Goal: Task Accomplishment & Management: Use online tool/utility

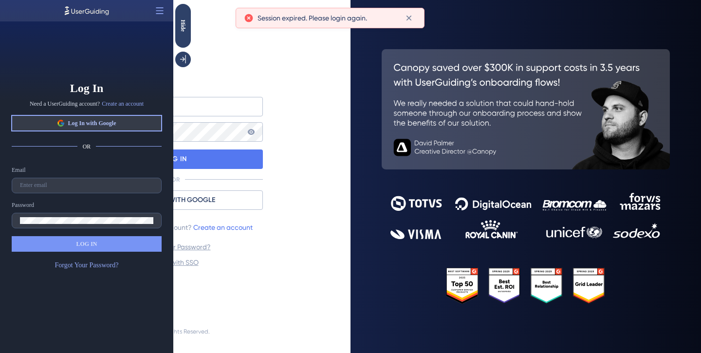
click at [121, 120] on button "Log In with Google" at bounding box center [87, 123] width 150 height 16
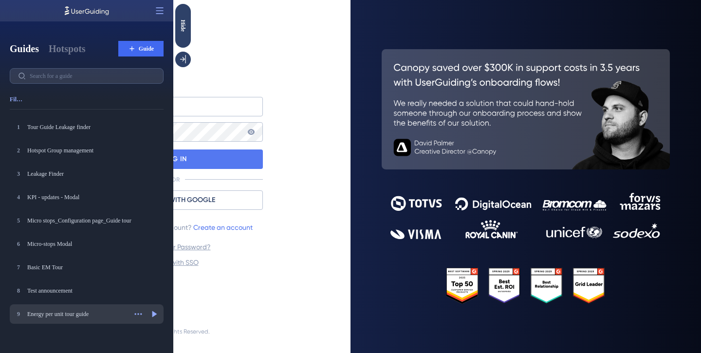
click at [54, 314] on div "Energy per unit tour guide" at bounding box center [76, 314] width 99 height 8
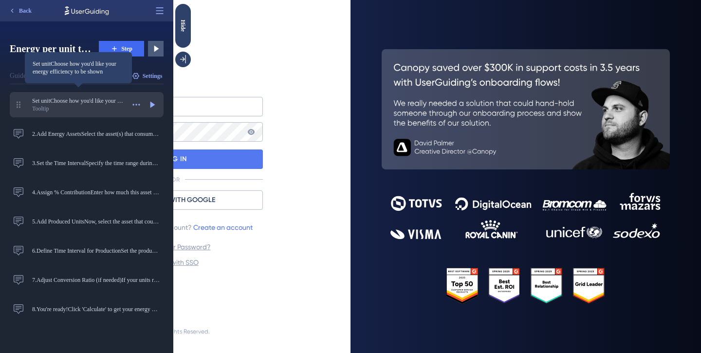
click at [77, 103] on span "Set unitChoose how you'd like your energy efficiency to be shown" at bounding box center [78, 101] width 92 height 8
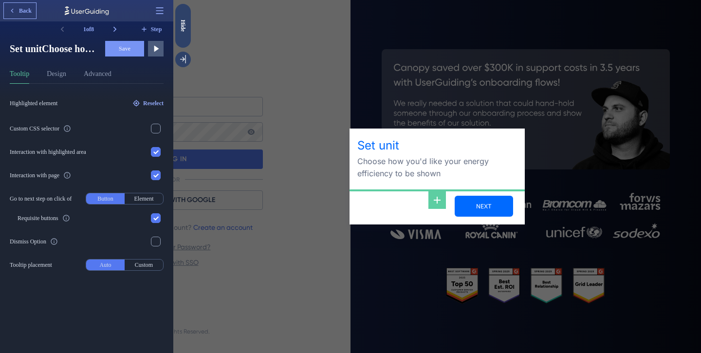
click at [19, 7] on span "Back" at bounding box center [25, 11] width 13 height 8
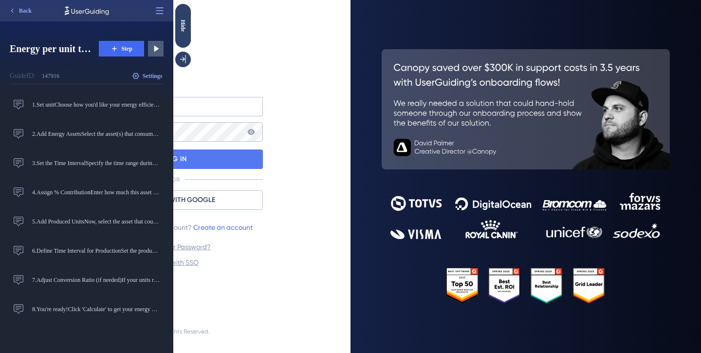
click at [265, 40] on div "Log In E-mail Address Password LOG IN OR LOG IN WITH GOOGLE Need a UserGuiding …" at bounding box center [174, 170] width 311 height 279
click at [184, 31] on div "Hide" at bounding box center [183, 25] width 16 height 12
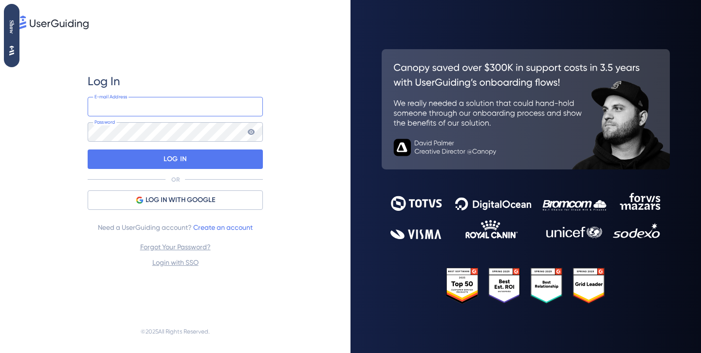
click at [134, 107] on input "email" at bounding box center [175, 106] width 175 height 19
type input "[PERSON_NAME][EMAIL_ADDRESS][DOMAIN_NAME]"
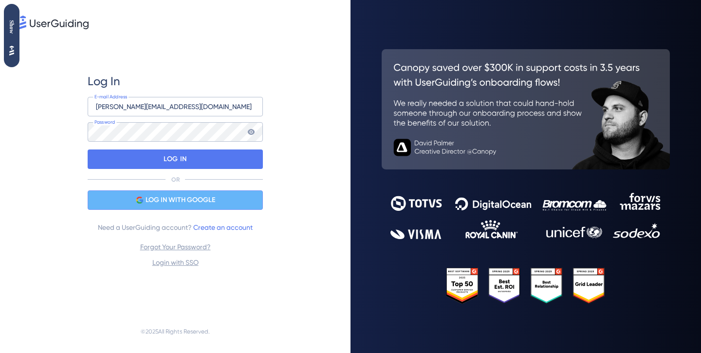
click at [173, 201] on span "LOG IN WITH GOOGLE" at bounding box center [180, 200] width 70 height 12
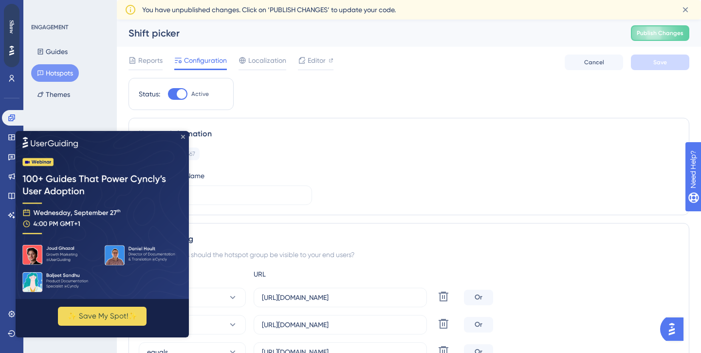
click at [182, 137] on icon "Close Preview" at bounding box center [183, 136] width 4 height 4
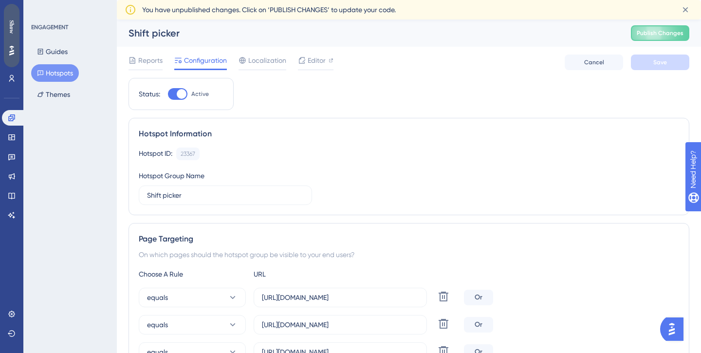
click at [13, 28] on div "Show" at bounding box center [12, 27] width 16 height 14
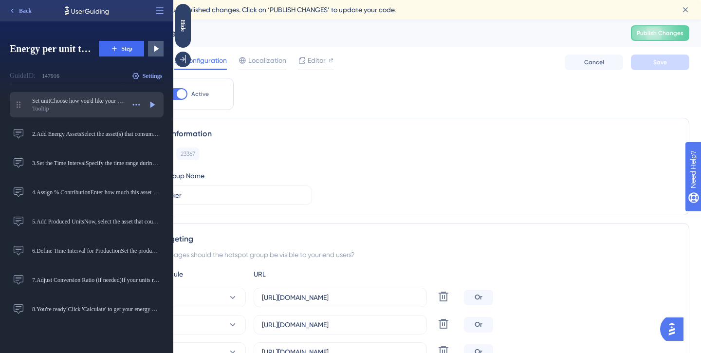
click at [71, 104] on span "Set unitChoose how you'd like your energy efficiency to be shown" at bounding box center [78, 101] width 92 height 8
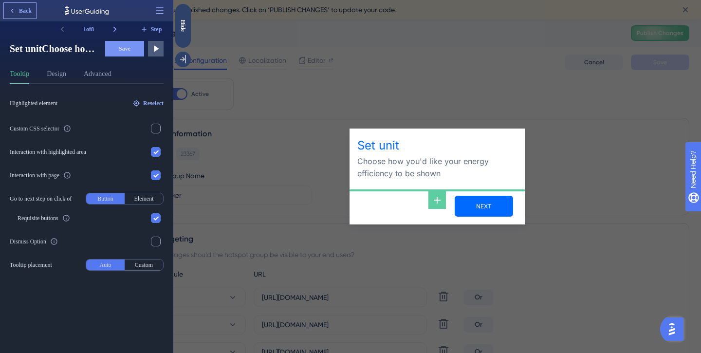
click at [27, 9] on span "Back" at bounding box center [25, 11] width 13 height 8
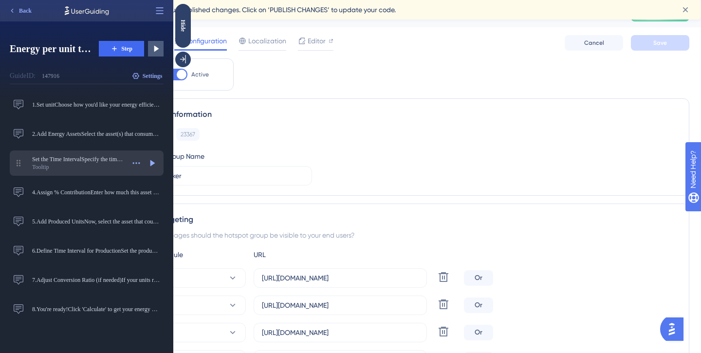
scroll to position [22, 0]
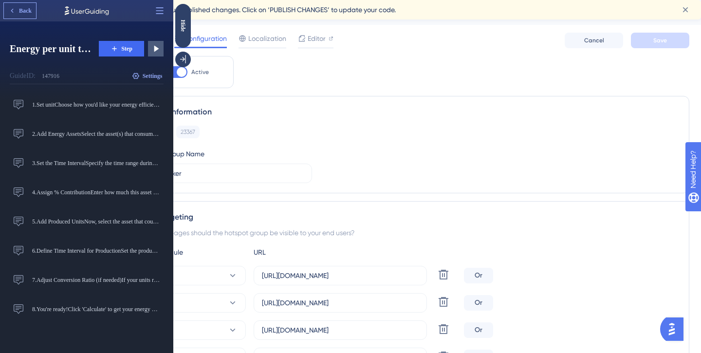
click at [26, 13] on span "Back" at bounding box center [25, 11] width 13 height 8
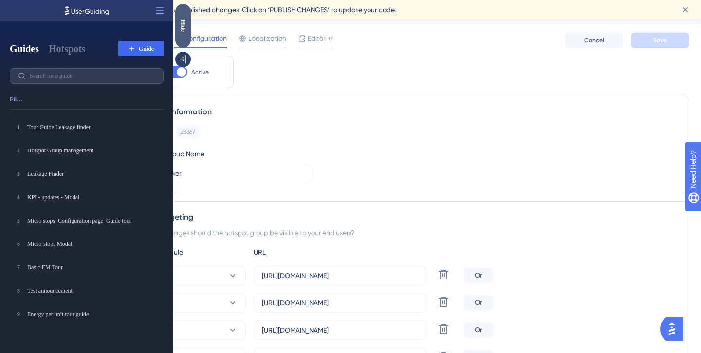
click at [184, 29] on div "Hide" at bounding box center [183, 25] width 16 height 12
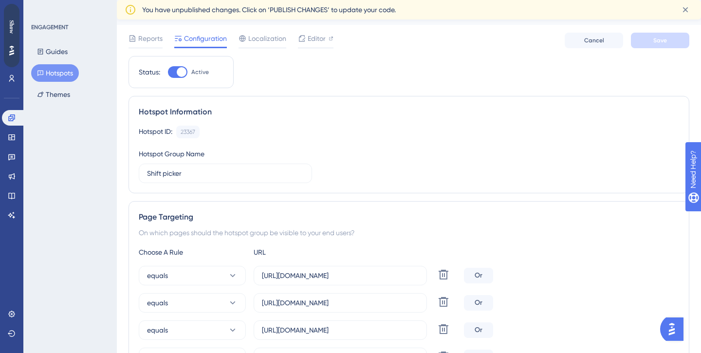
click at [58, 77] on button "Hotspots" at bounding box center [55, 73] width 48 height 18
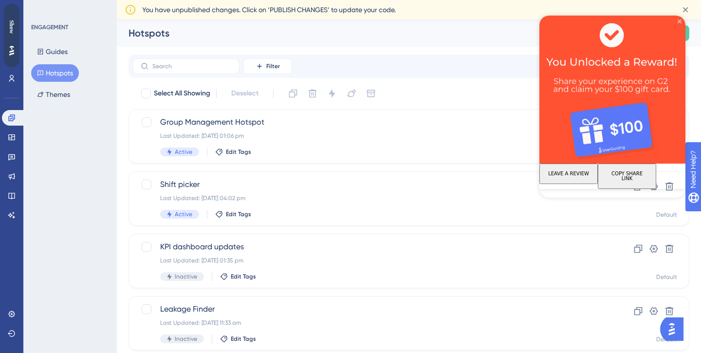
click at [680, 19] on img at bounding box center [612, 90] width 146 height 148
click at [681, 19] on icon "Close Preview" at bounding box center [679, 21] width 4 height 4
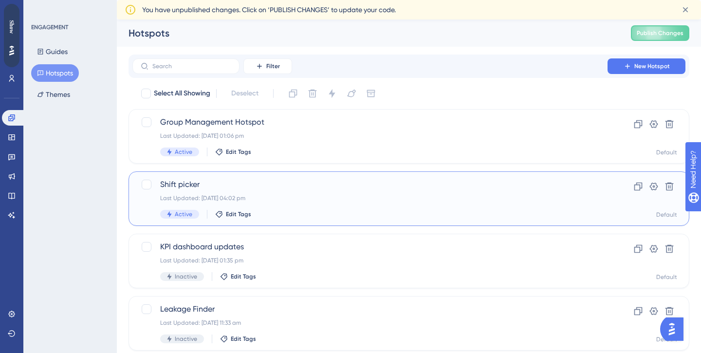
click at [193, 188] on span "Shift picker" at bounding box center [369, 185] width 419 height 12
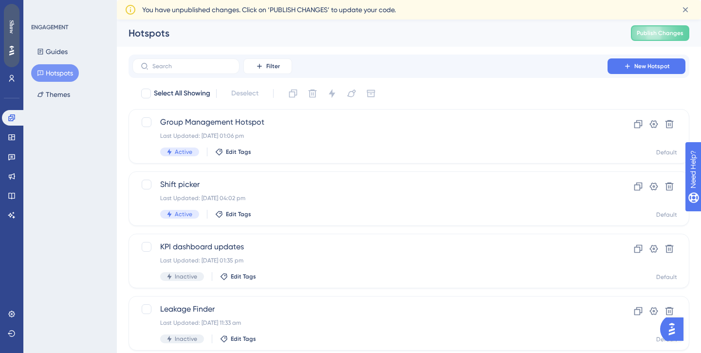
click at [10, 43] on div "Show" at bounding box center [12, 35] width 16 height 63
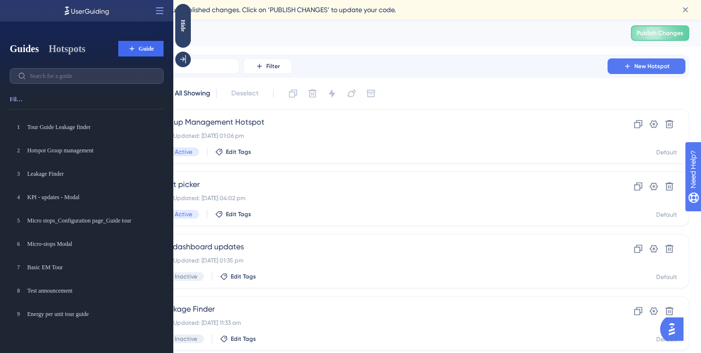
click at [59, 51] on button "Hotspots" at bounding box center [67, 49] width 37 height 14
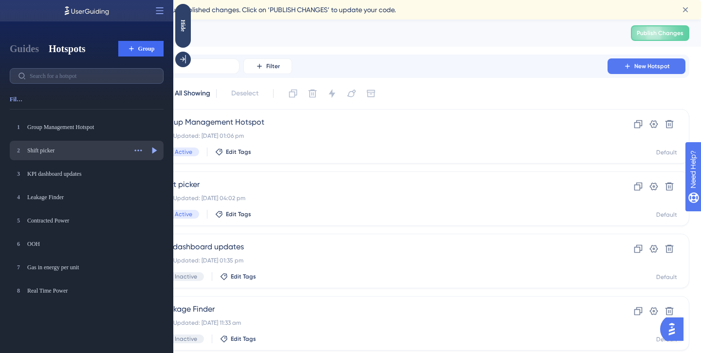
click at [61, 149] on div "Shift picker" at bounding box center [76, 150] width 99 height 8
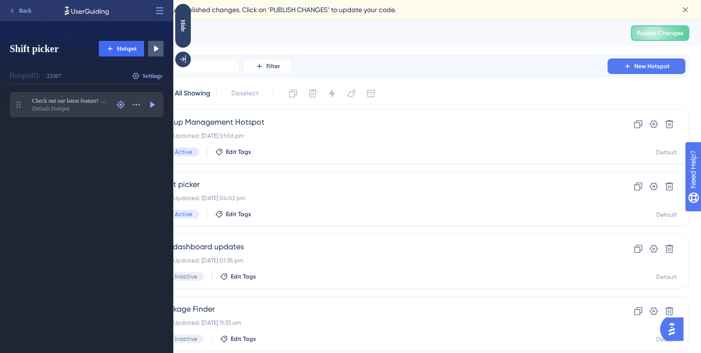
click at [88, 106] on div "Default Hotspot" at bounding box center [70, 109] width 77 height 8
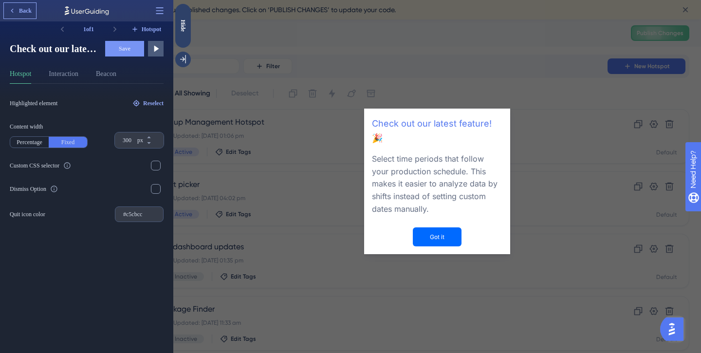
click at [21, 3] on button "Back" at bounding box center [20, 11] width 32 height 16
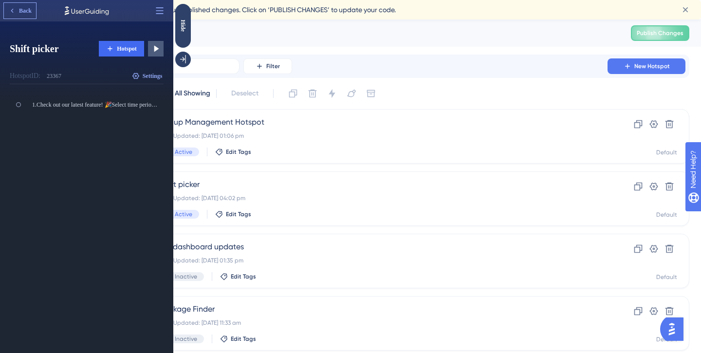
click at [26, 13] on span "Back" at bounding box center [25, 11] width 13 height 8
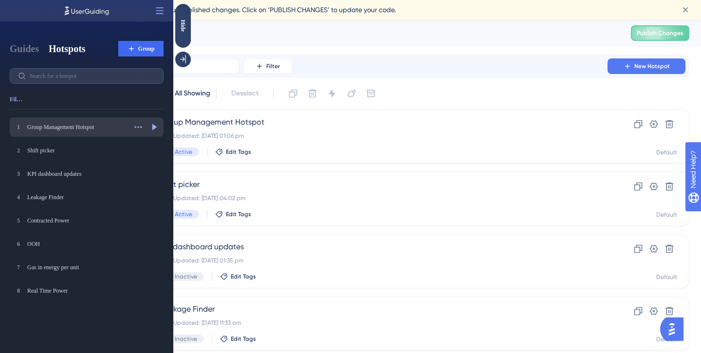
click at [70, 124] on div "Group Management Hotspot" at bounding box center [76, 127] width 99 height 8
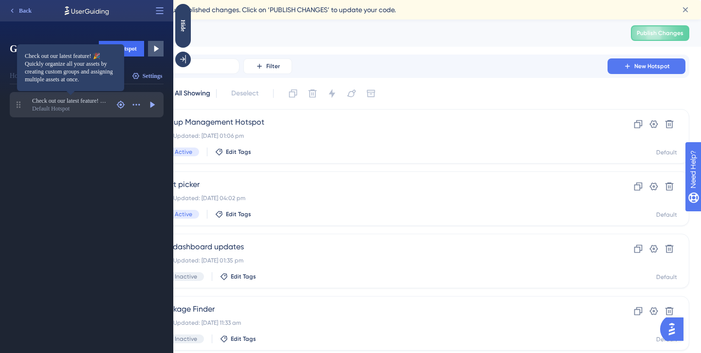
click at [99, 98] on span "Check out our latest feature! 🎉Quickly organize all your assets by creating cus…" at bounding box center [70, 101] width 77 height 8
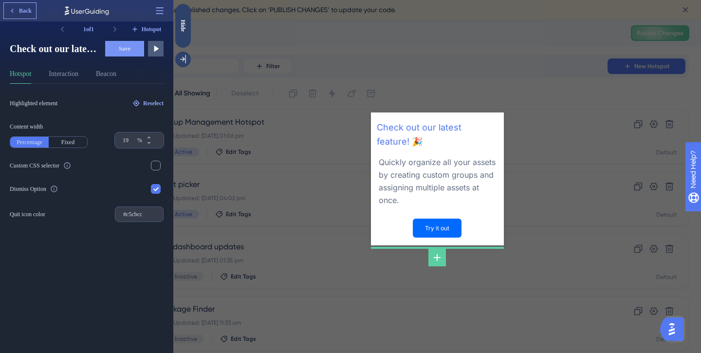
click at [19, 7] on span "Back" at bounding box center [25, 11] width 13 height 8
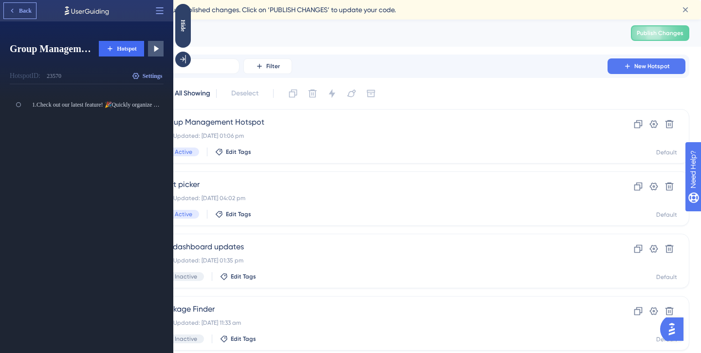
click at [20, 13] on span "Back" at bounding box center [25, 11] width 13 height 8
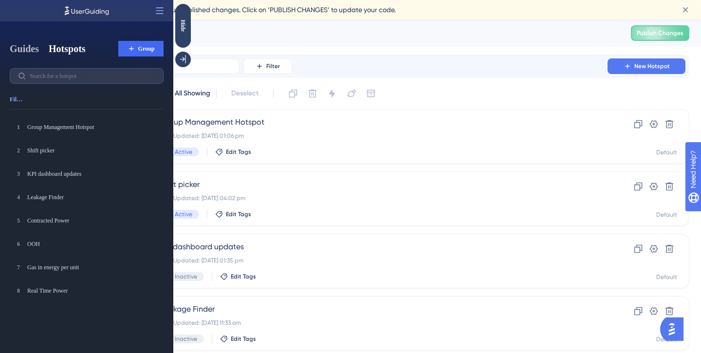
click at [32, 50] on button "Guides" at bounding box center [24, 49] width 29 height 14
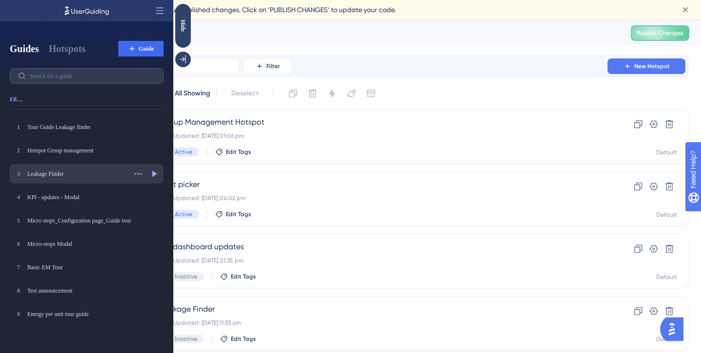
click at [74, 172] on div "Leakage Finder" at bounding box center [76, 174] width 99 height 8
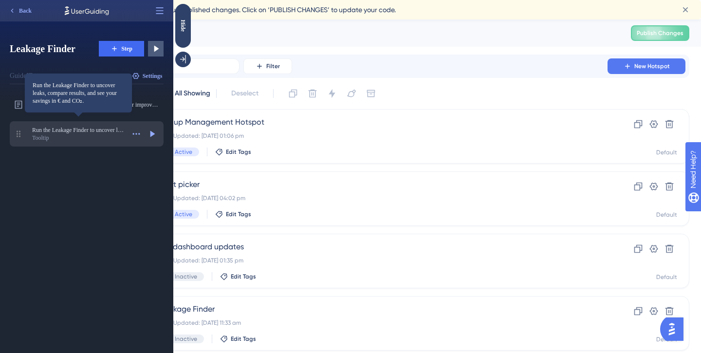
click at [85, 131] on span "Run the Leakage Finder to uncover leaks, compare results, and see your savings …" at bounding box center [78, 130] width 92 height 8
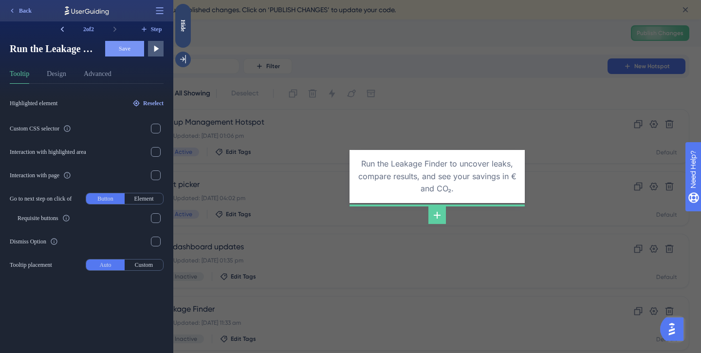
click at [61, 30] on icon at bounding box center [62, 29] width 10 height 10
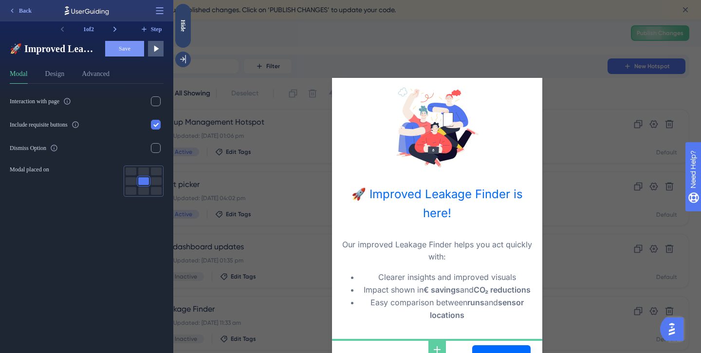
scroll to position [7, 0]
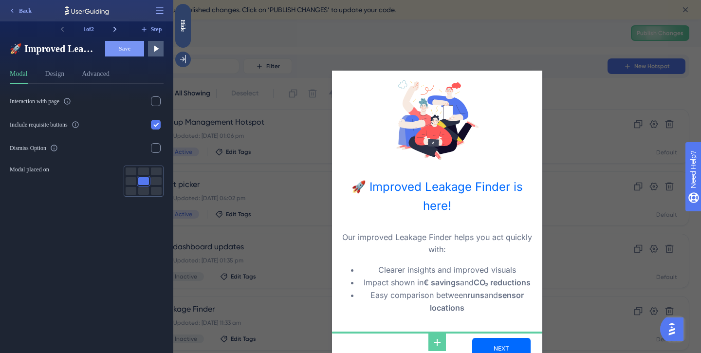
click at [116, 29] on icon at bounding box center [114, 29] width 3 height 5
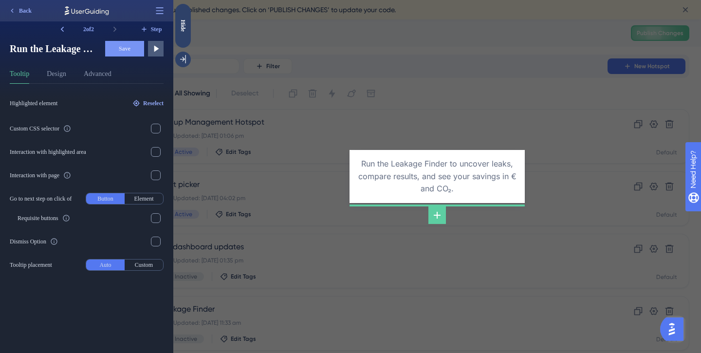
scroll to position [0, 0]
click at [21, 7] on span "Back" at bounding box center [25, 11] width 13 height 8
